Goal: Task Accomplishment & Management: Manage account settings

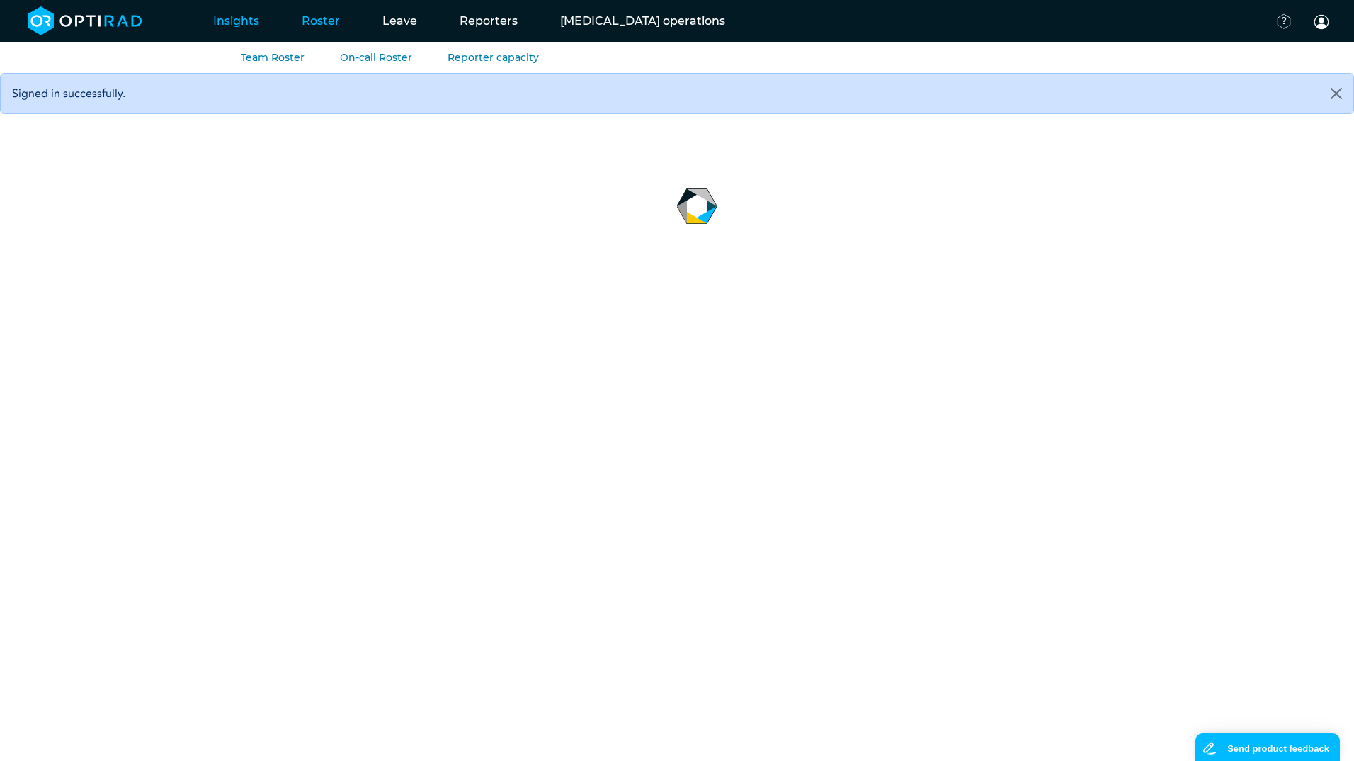
click at [311, 21] on link "Roster" at bounding box center [320, 21] width 81 height 56
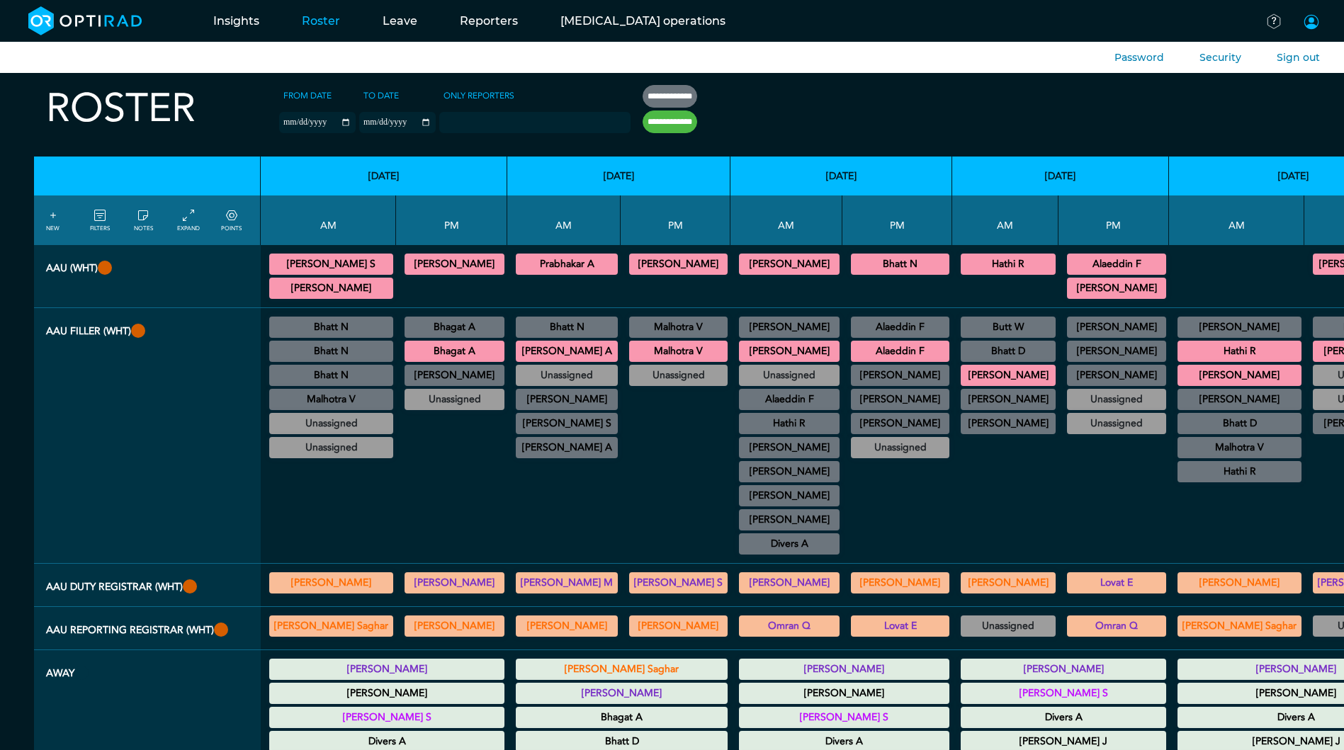
click at [1320, 21] on link at bounding box center [1316, 27] width 49 height 56
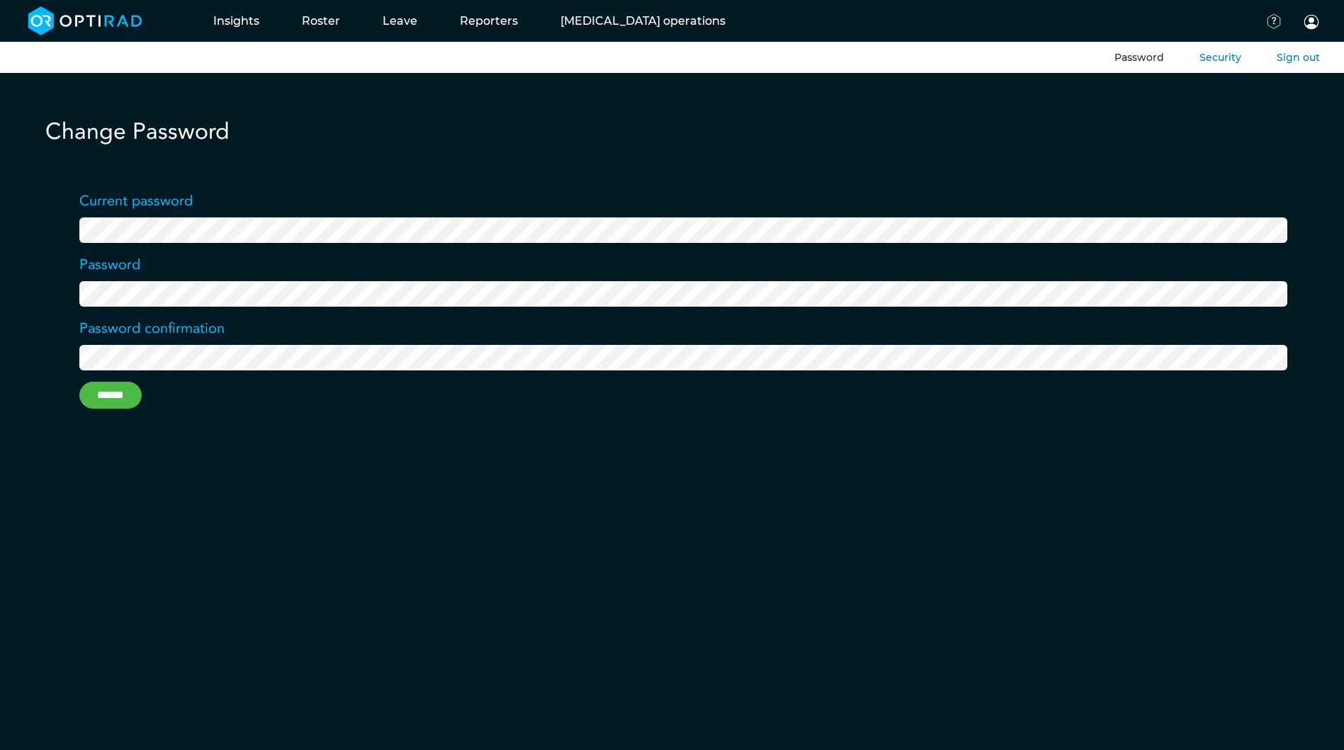
click at [99, 391] on input "******" at bounding box center [110, 395] width 62 height 27
